Goal: Information Seeking & Learning: Learn about a topic

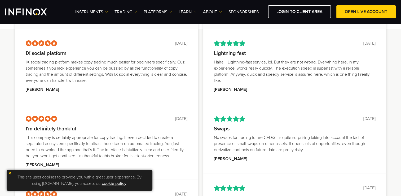
scroll to position [106, 0]
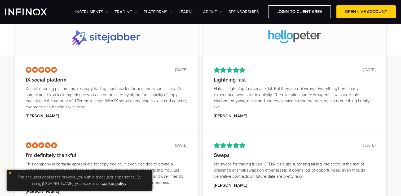
click at [217, 12] on link "ABOUT" at bounding box center [212, 12] width 19 height 6
click at [223, 49] on link "Contact Us" at bounding box center [222, 51] width 39 height 11
click at [217, 51] on link "Contact Us" at bounding box center [222, 51] width 39 height 11
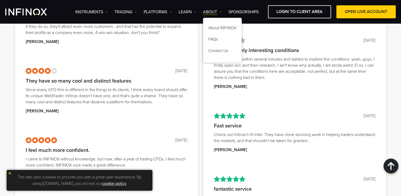
scroll to position [609, 0]
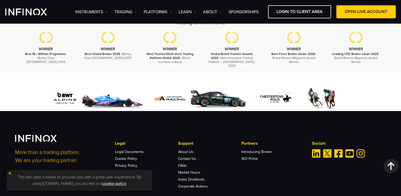
scroll to position [715, 0]
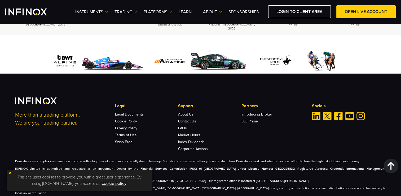
click at [208, 130] on li "Market Hours" at bounding box center [209, 133] width 63 height 7
click at [190, 112] on link "About Us" at bounding box center [185, 114] width 15 height 5
click at [241, 7] on div "Instruments Instruments Product Information TRADING Accounts" at bounding box center [235, 11] width 320 height 13
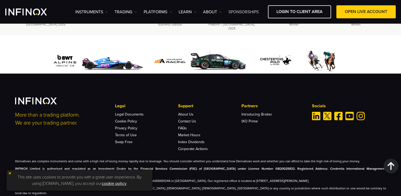
click at [239, 14] on link "SPONSORSHIPS" at bounding box center [243, 12] width 30 height 6
click at [244, 14] on link "SPONSORSHIPS" at bounding box center [243, 12] width 30 height 6
click at [252, 12] on link "SPONSORSHIPS" at bounding box center [243, 12] width 30 height 6
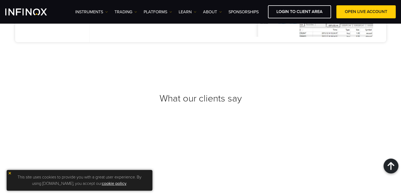
scroll to position [1964, 0]
click at [189, 11] on link "Learn" at bounding box center [188, 12] width 18 height 6
click at [196, 51] on link "Daily Analysis" at bounding box center [200, 51] width 42 height 11
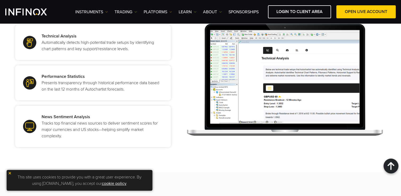
scroll to position [583, 0]
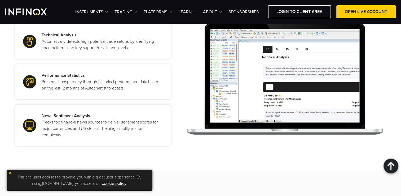
click at [137, 39] on p "Technical Analysis Automatically detects high-potential trade setups by identif…" at bounding box center [101, 41] width 119 height 19
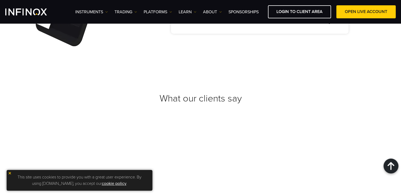
scroll to position [1033, 0]
click at [128, 11] on link "TRADING" at bounding box center [125, 12] width 23 height 6
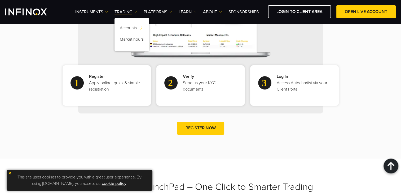
scroll to position [330, 0]
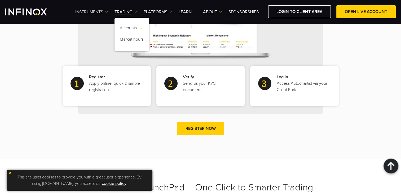
click at [102, 13] on link "Instruments" at bounding box center [91, 12] width 33 height 6
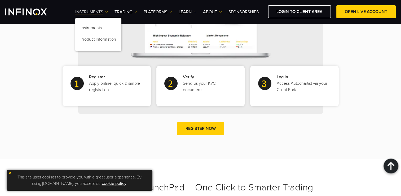
click at [102, 13] on link "Instruments" at bounding box center [91, 12] width 33 height 6
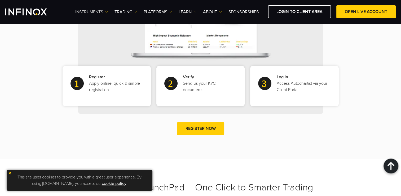
click at [102, 13] on link "Instruments" at bounding box center [91, 12] width 33 height 6
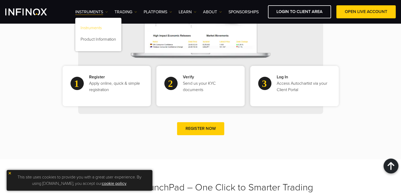
click at [95, 24] on link "Instruments" at bounding box center [98, 28] width 46 height 11
click at [96, 35] on link "Product Information" at bounding box center [98, 39] width 46 height 11
